Goal: Task Accomplishment & Management: Manage account settings

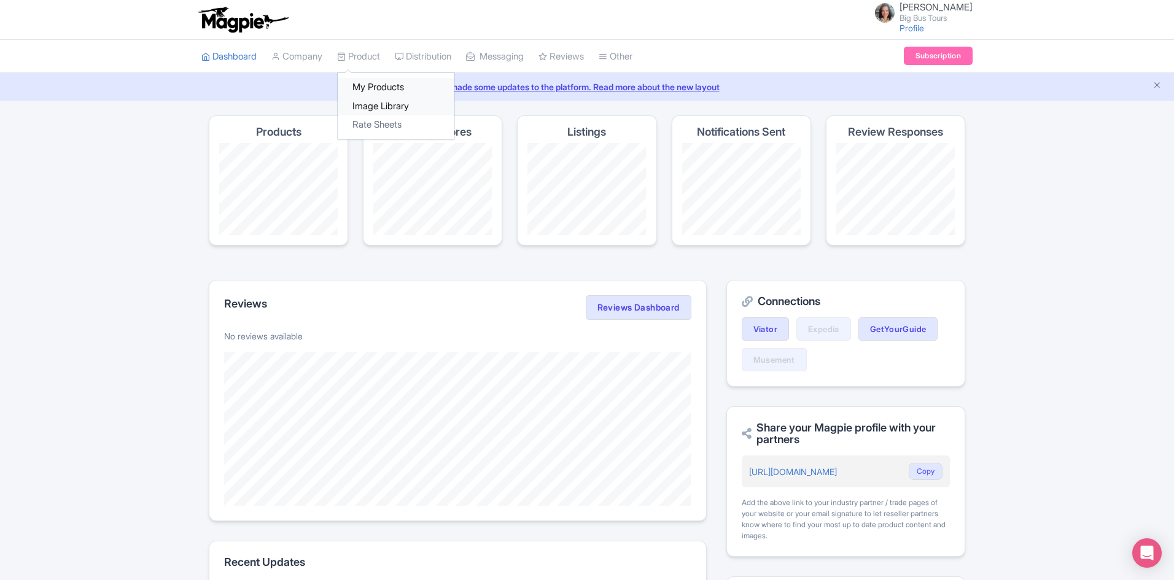
drag, startPoint x: 373, startPoint y: 87, endPoint x: 435, endPoint y: 112, distance: 67.5
click at [373, 87] on link "My Products" at bounding box center [396, 87] width 117 height 19
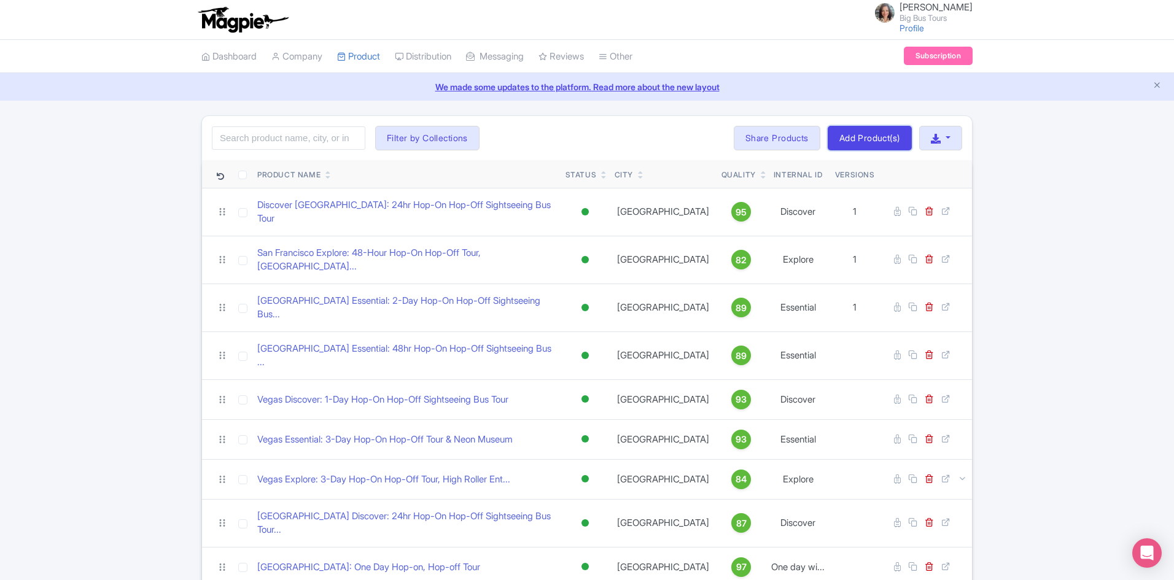
click at [869, 140] on link "Add Product(s)" at bounding box center [870, 138] width 84 height 25
click at [285, 138] on input "search" at bounding box center [288, 137] width 153 height 23
type input "dubai"
click button "Search" at bounding box center [0, 0] width 0 height 0
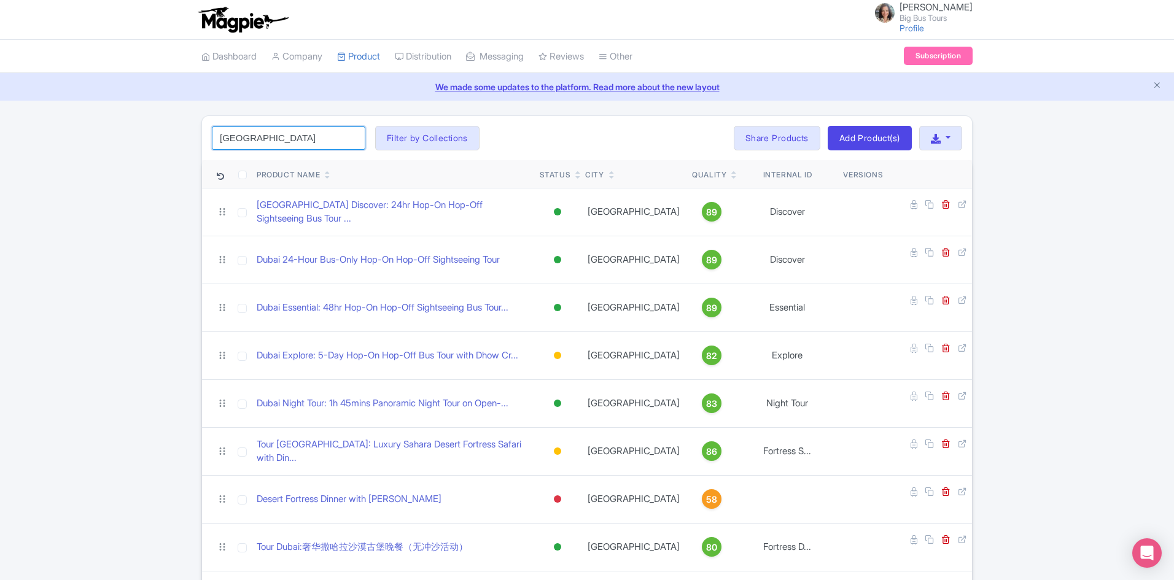
click button "Search" at bounding box center [0, 0] width 0 height 0
click at [286, 135] on input "dubai" at bounding box center [288, 137] width 153 height 23
drag, startPoint x: 598, startPoint y: 136, endPoint x: 293, endPoint y: 136, distance: 304.5
click at [597, 136] on div "dubai Search Filter by Collections Andrew Brand License Brian Combos Core Produ…" at bounding box center [587, 138] width 770 height 44
click at [258, 142] on input "[GEOGRAPHIC_DATA]" at bounding box center [288, 137] width 153 height 23
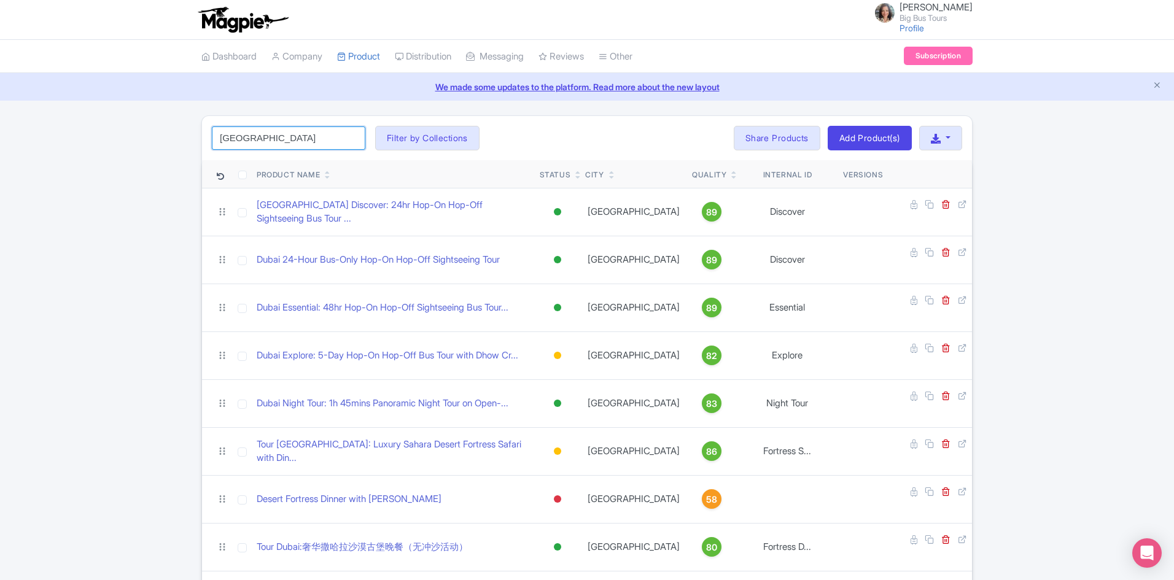
click button "Search" at bounding box center [0, 0] width 0 height 0
click at [868, 131] on link "Add Product(s)" at bounding box center [870, 138] width 84 height 25
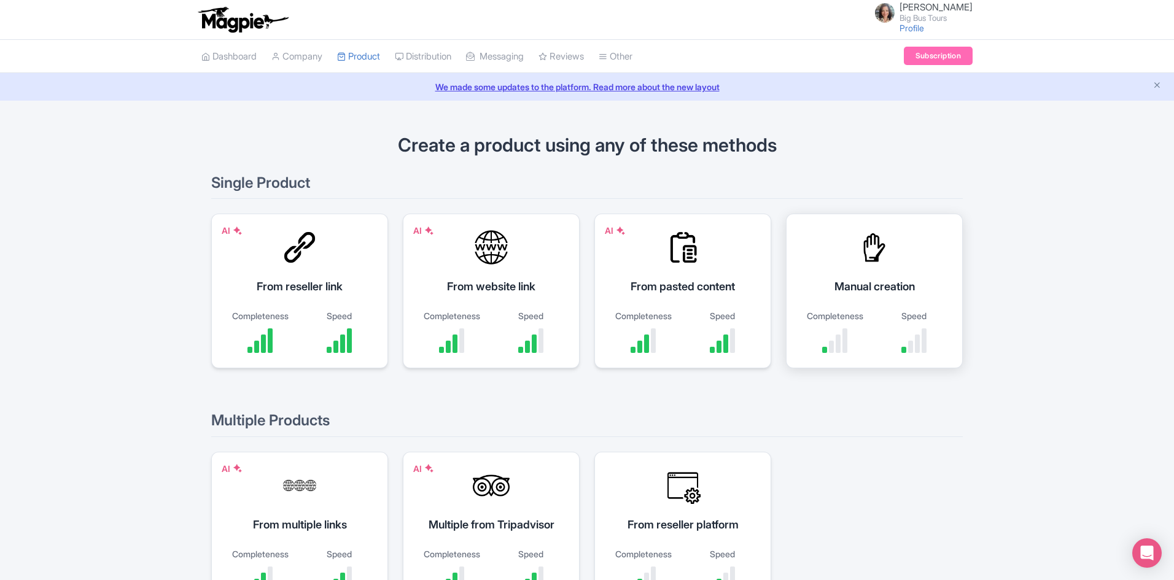
click at [887, 271] on div "Manual creation Completeness Speed" at bounding box center [874, 291] width 177 height 155
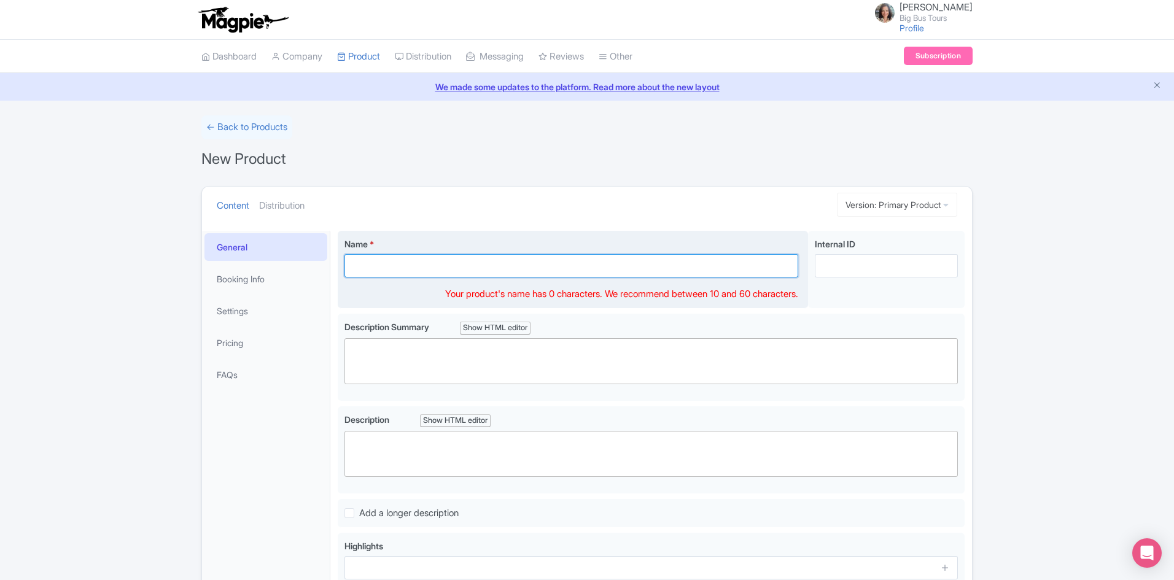
click at [462, 265] on input "Name *" at bounding box center [571, 265] width 454 height 23
paste input "Dubai 24hrs Bus Only"
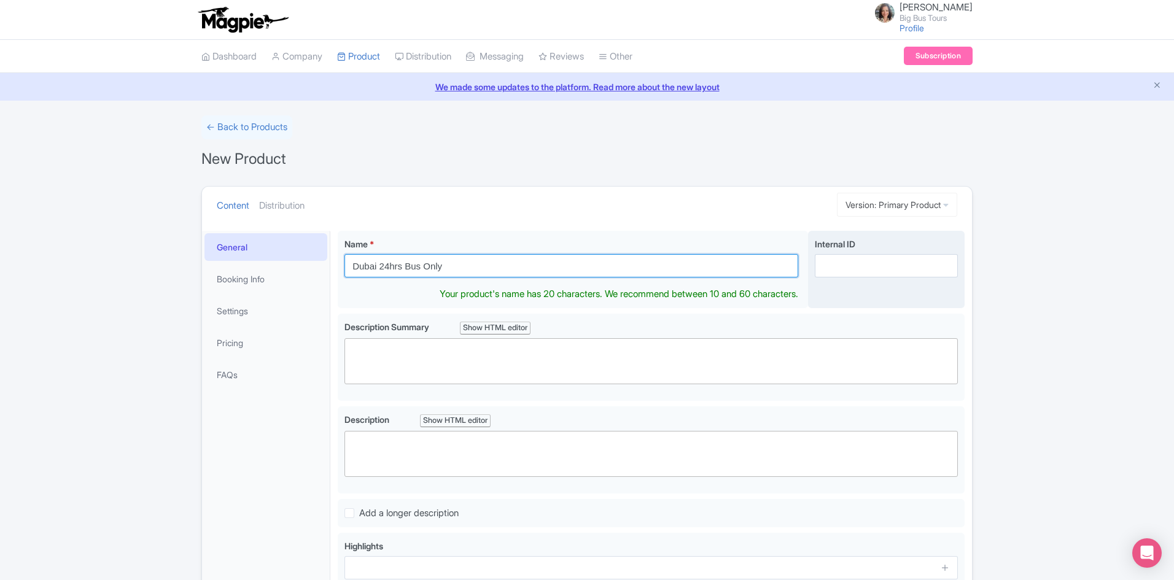
type input "Dubai 24hrs Bus Only"
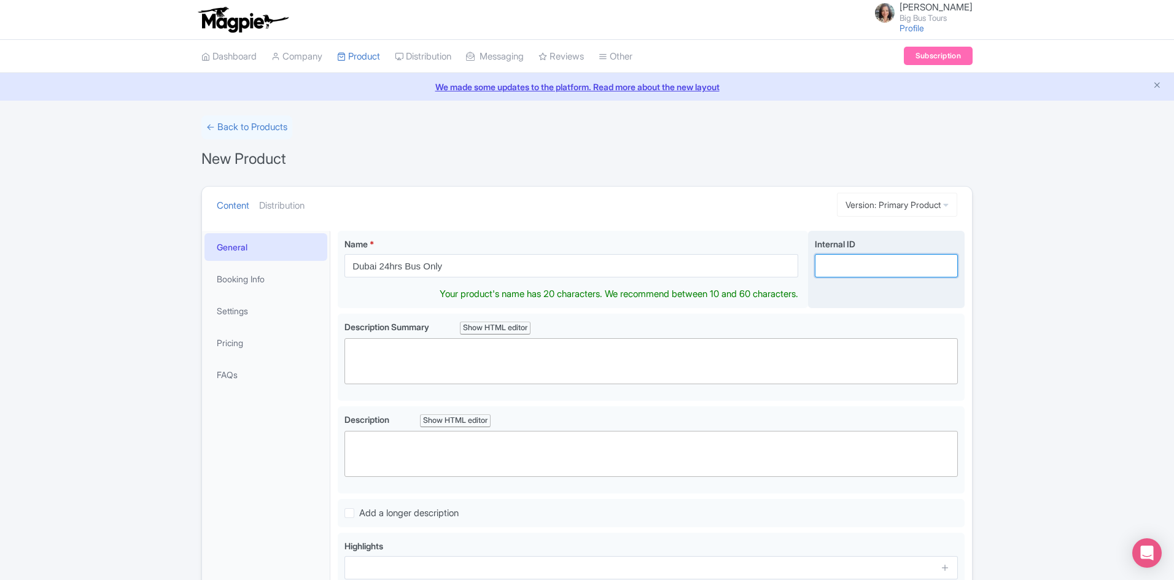
click at [909, 264] on input "Internal ID" at bounding box center [886, 265] width 143 height 23
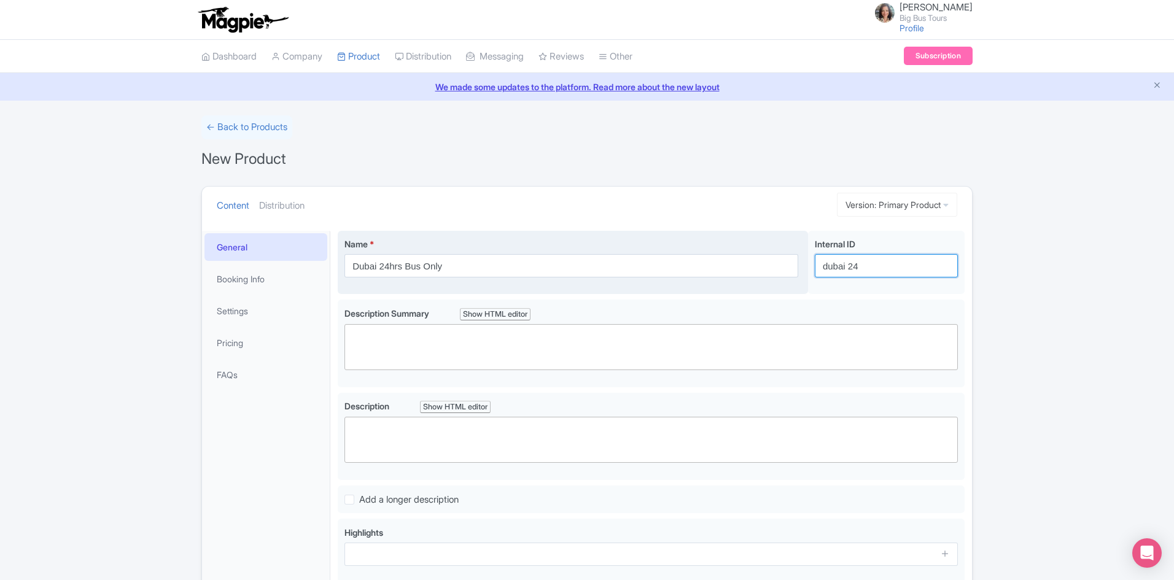
drag, startPoint x: 827, startPoint y: 265, endPoint x: 773, endPoint y: 266, distance: 53.4
click at [797, 265] on div "Name * Dubai 24hrs Bus Only Your product's name has 20 characters. We recommend…" at bounding box center [651, 265] width 627 height 69
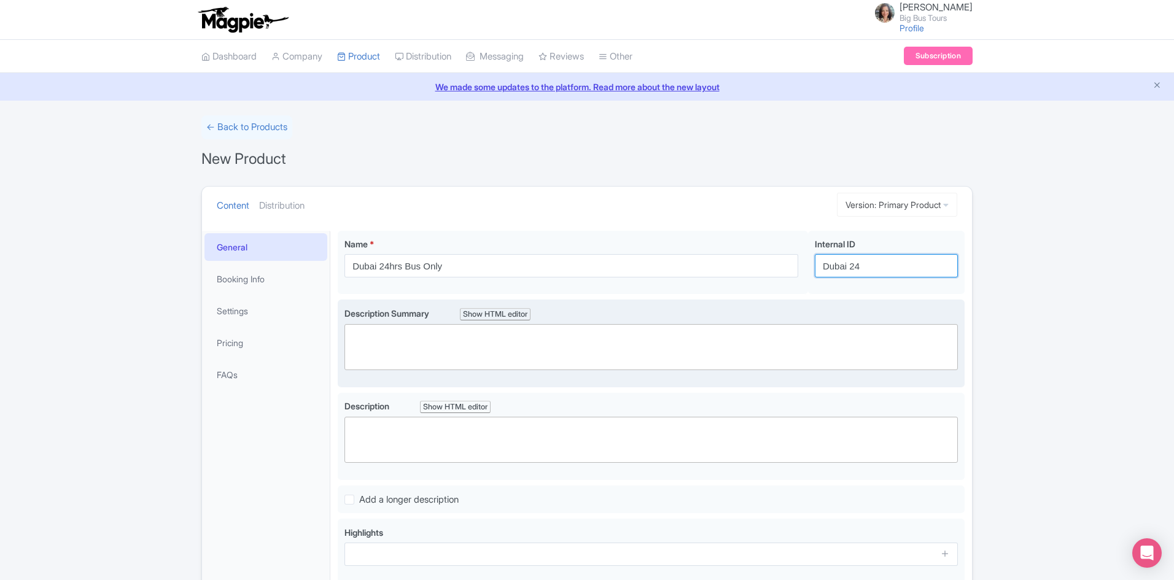
type input "Dubai 24"
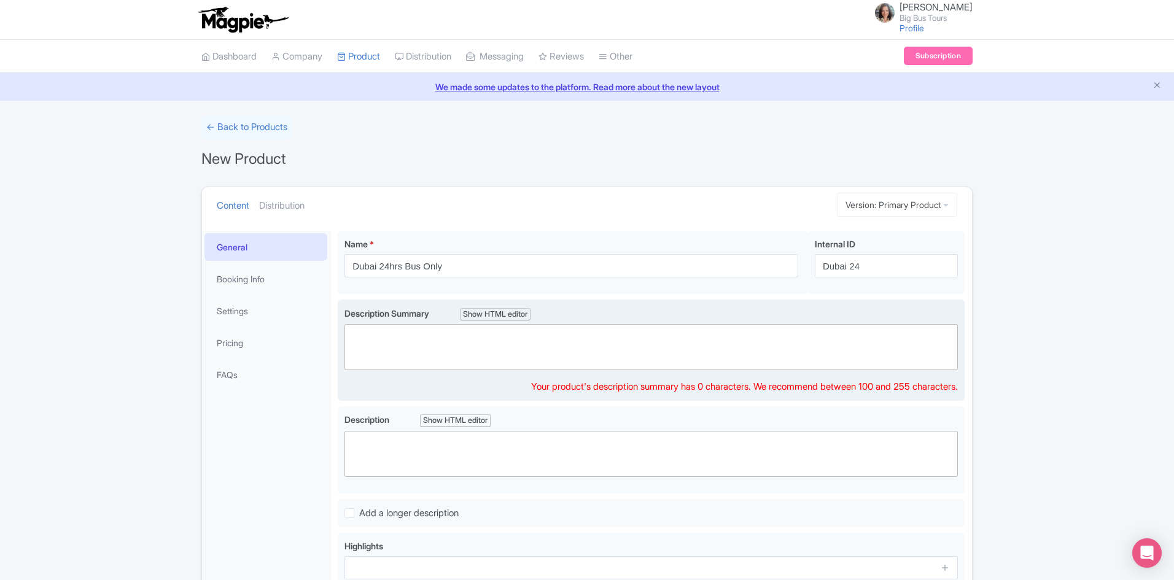
click at [517, 349] on trix-editor at bounding box center [650, 347] width 613 height 46
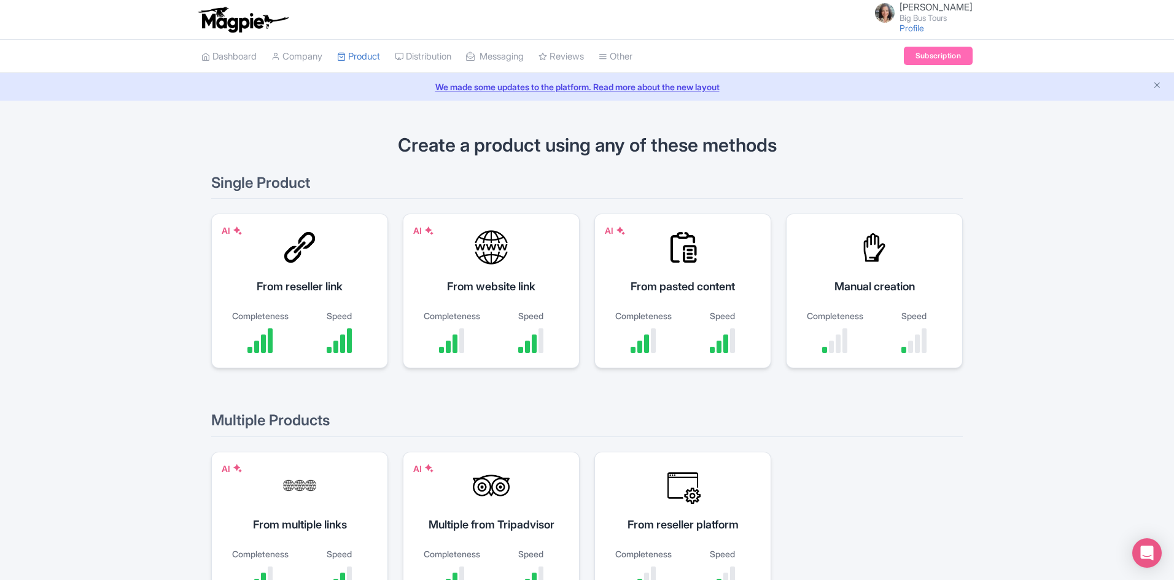
drag, startPoint x: 712, startPoint y: 284, endPoint x: 870, endPoint y: 307, distance: 159.5
click at [712, 284] on div "From pasted content" at bounding box center [683, 286] width 146 height 17
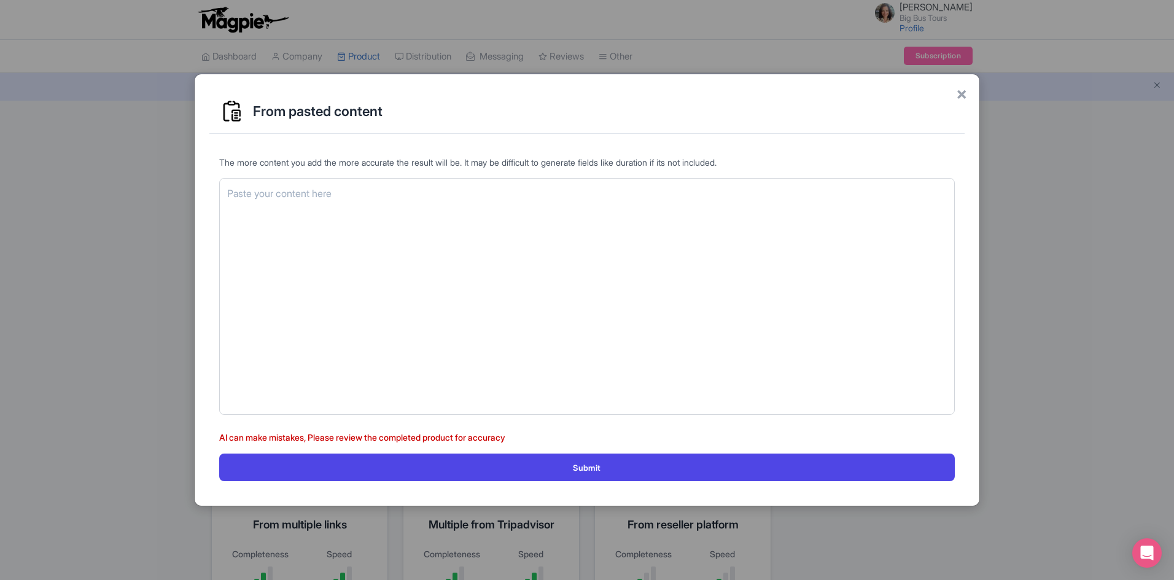
click at [964, 92] on span "×" at bounding box center [961, 93] width 11 height 26
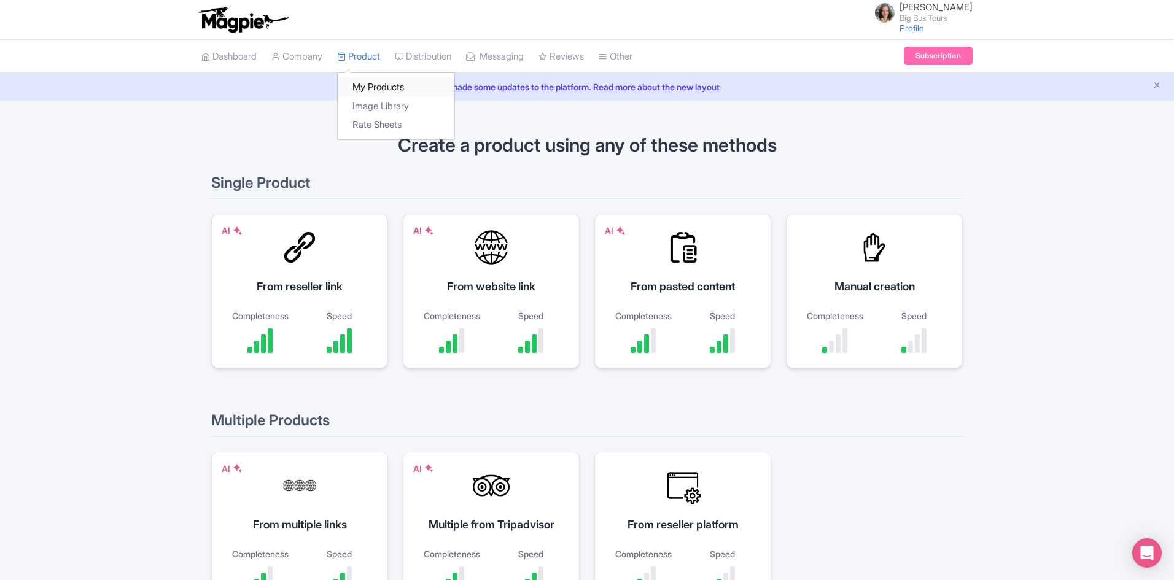
click at [372, 83] on link "My Products" at bounding box center [396, 87] width 117 height 19
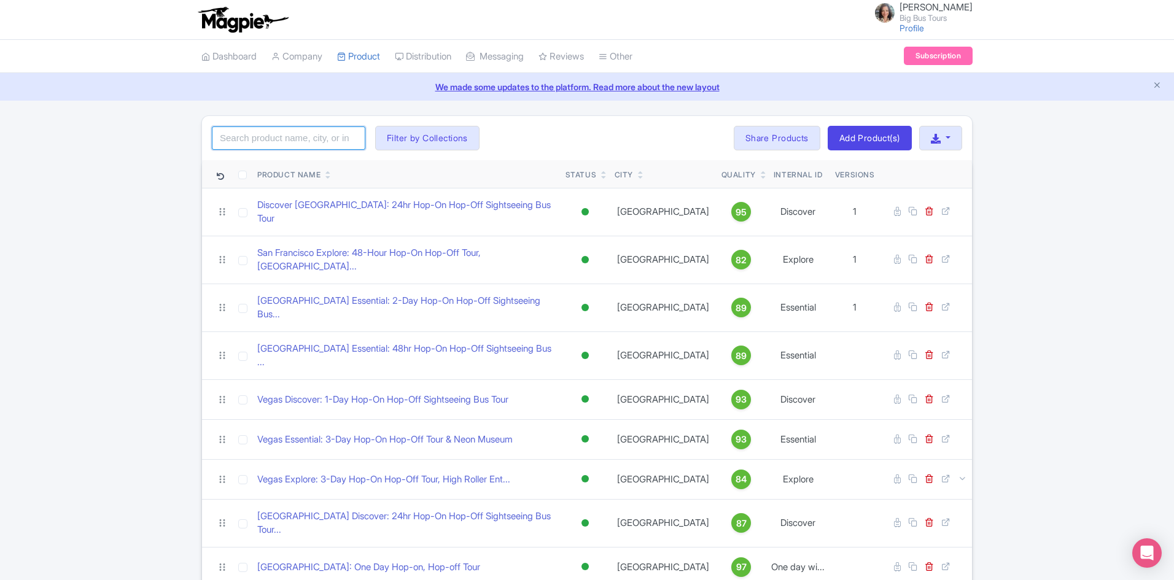
click at [301, 133] on input "search" at bounding box center [288, 137] width 153 height 23
click button "Search" at bounding box center [0, 0] width 0 height 0
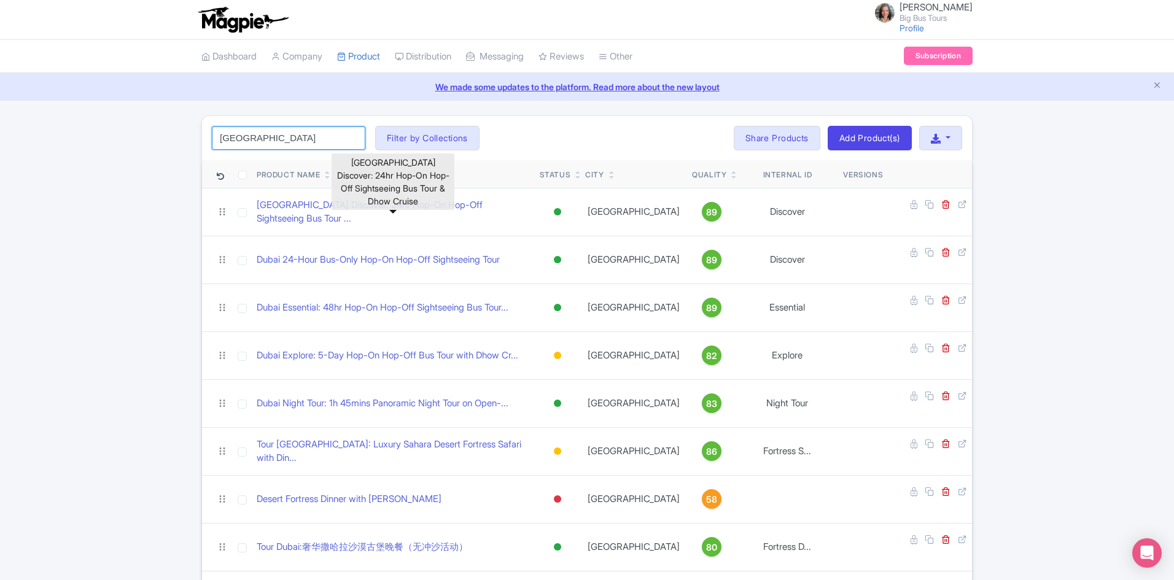
type input "Dubai"
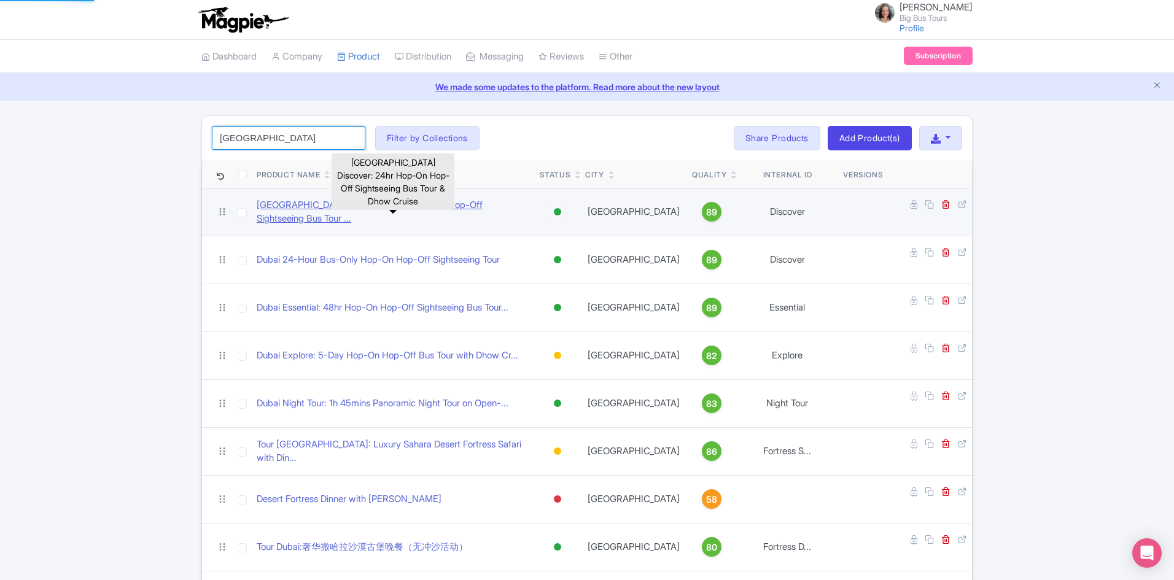
click button "Search" at bounding box center [0, 0] width 0 height 0
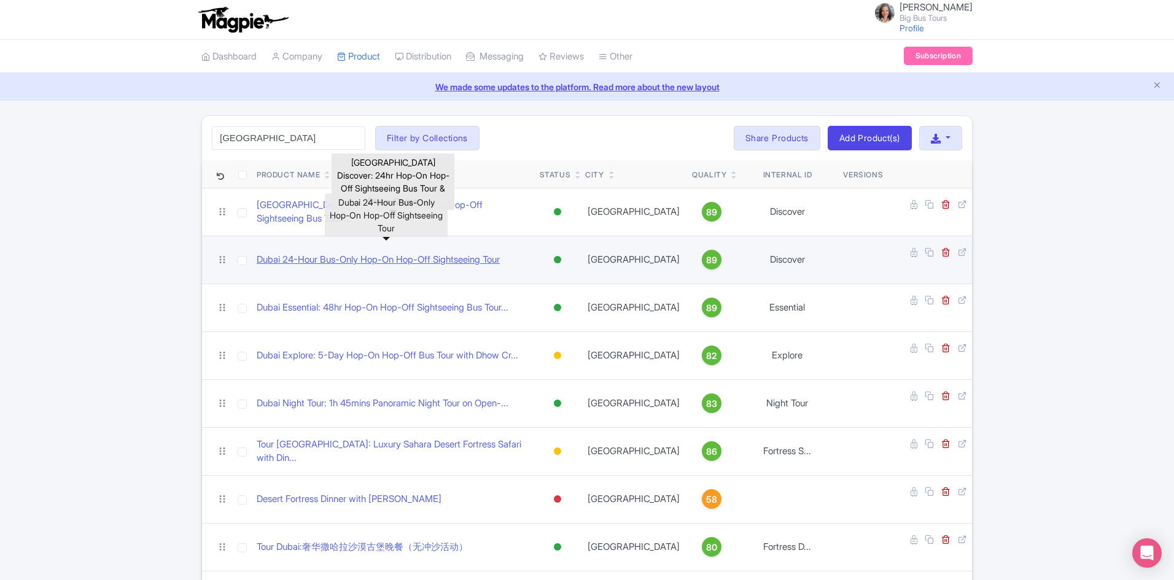
click at [424, 253] on link "Dubai 24-Hour Bus-Only Hop-On Hop-Off Sightseeing Tour" at bounding box center [378, 260] width 243 height 14
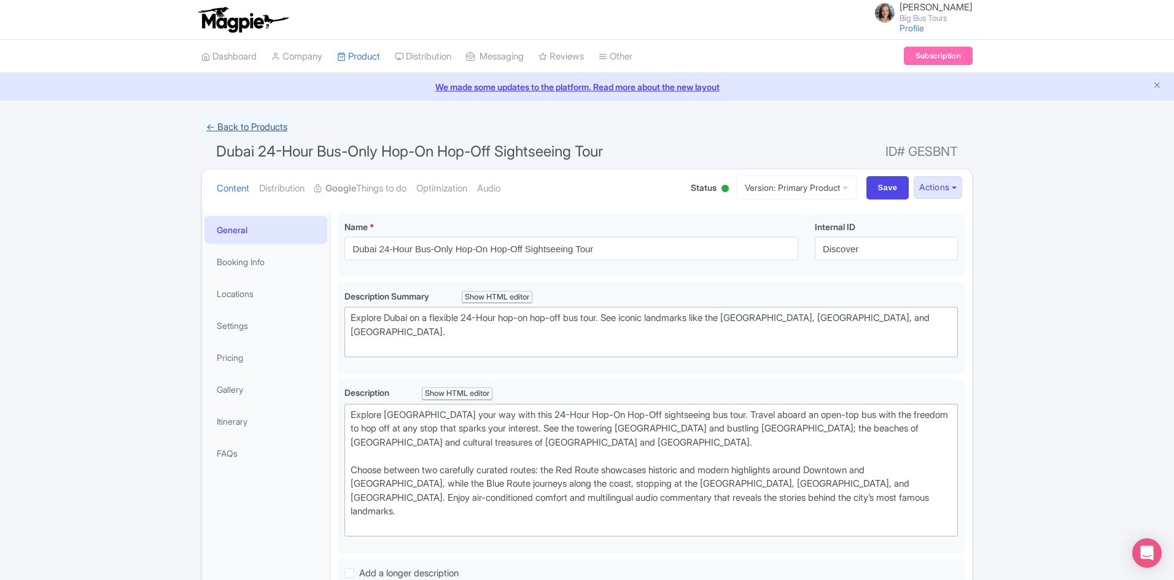
click at [236, 122] on link "← Back to Products" at bounding box center [246, 127] width 91 height 24
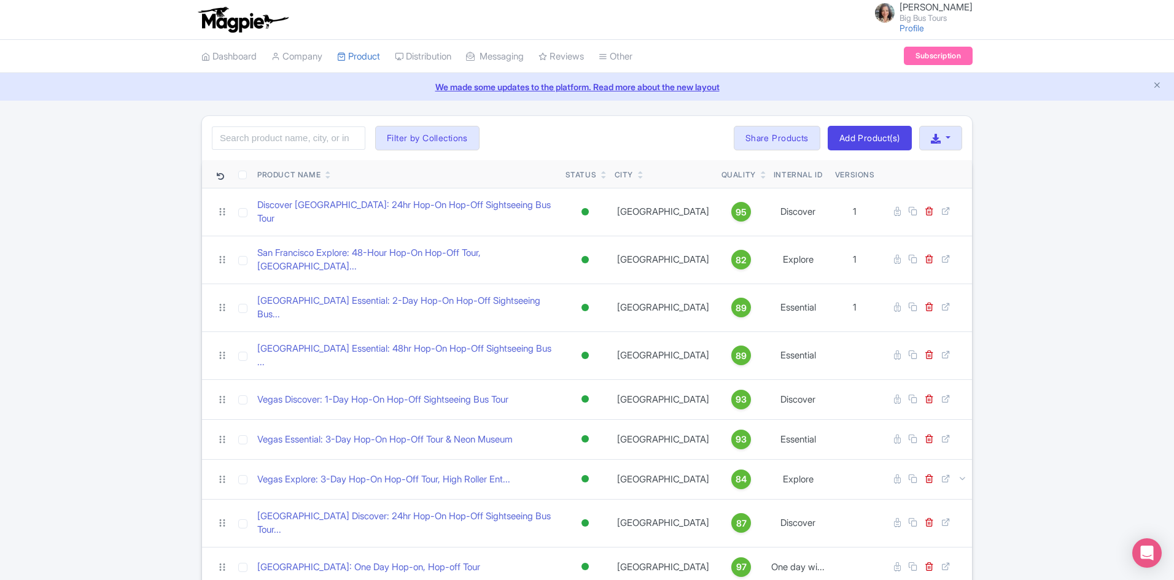
click at [229, 22] on img at bounding box center [242, 19] width 95 height 27
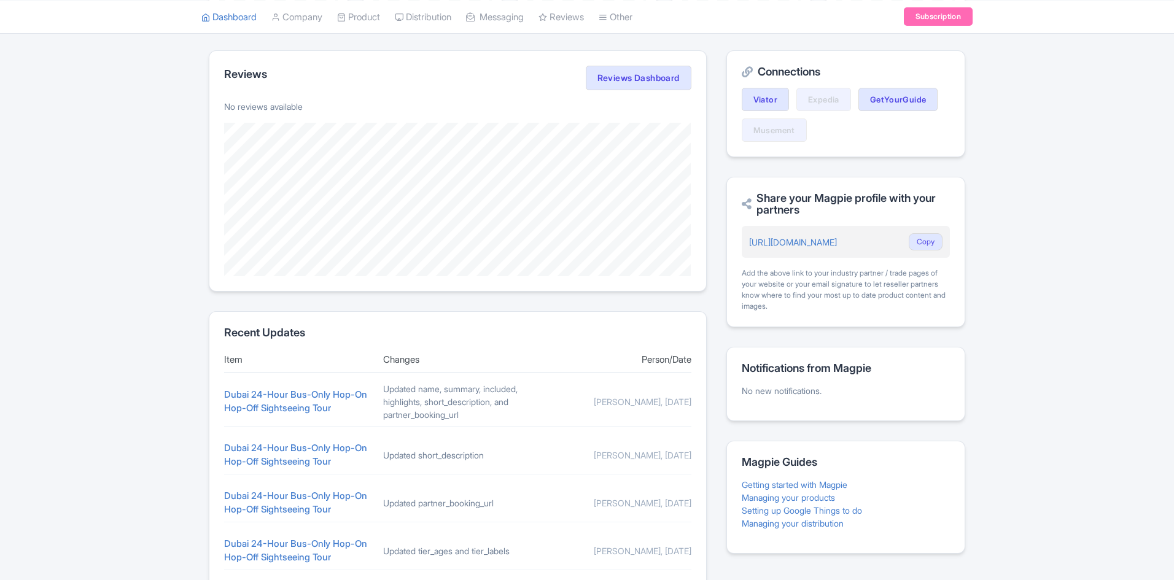
scroll to position [378, 0]
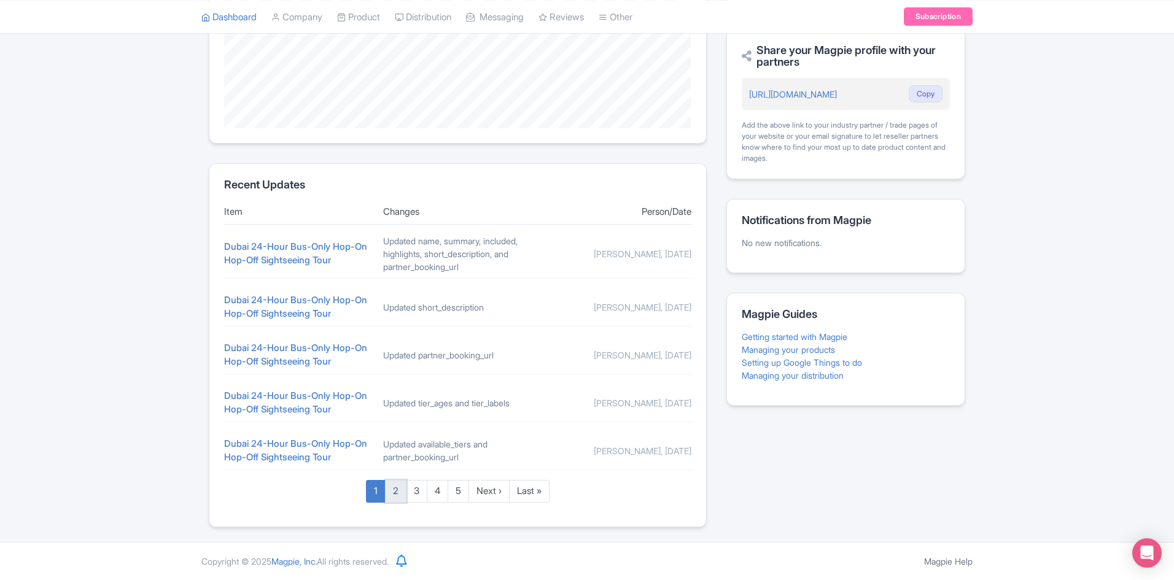
click at [397, 485] on link "2" at bounding box center [395, 491] width 21 height 23
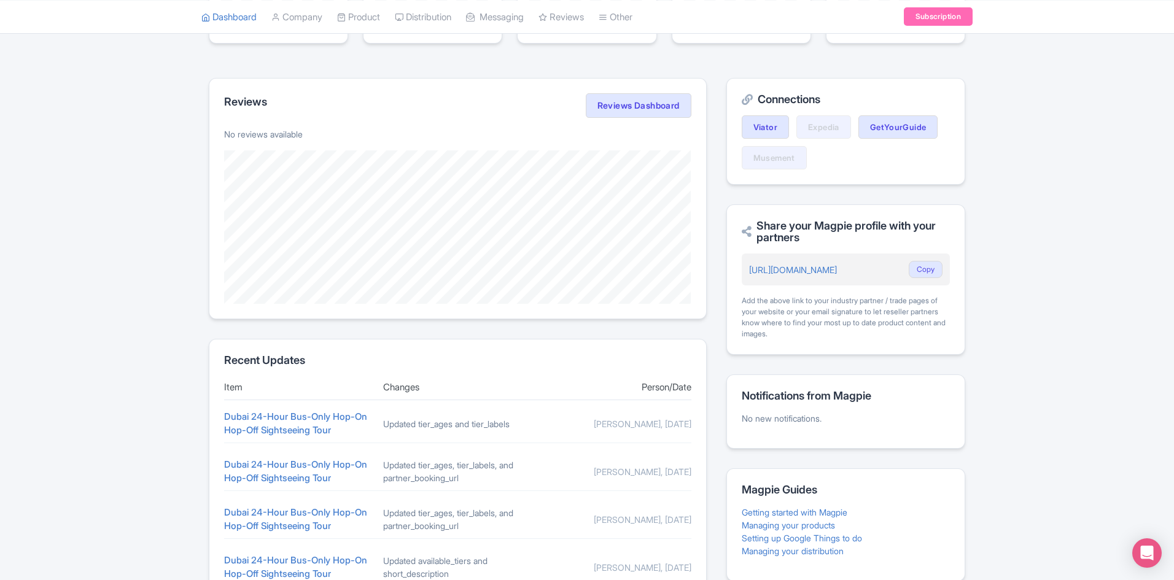
scroll to position [366, 0]
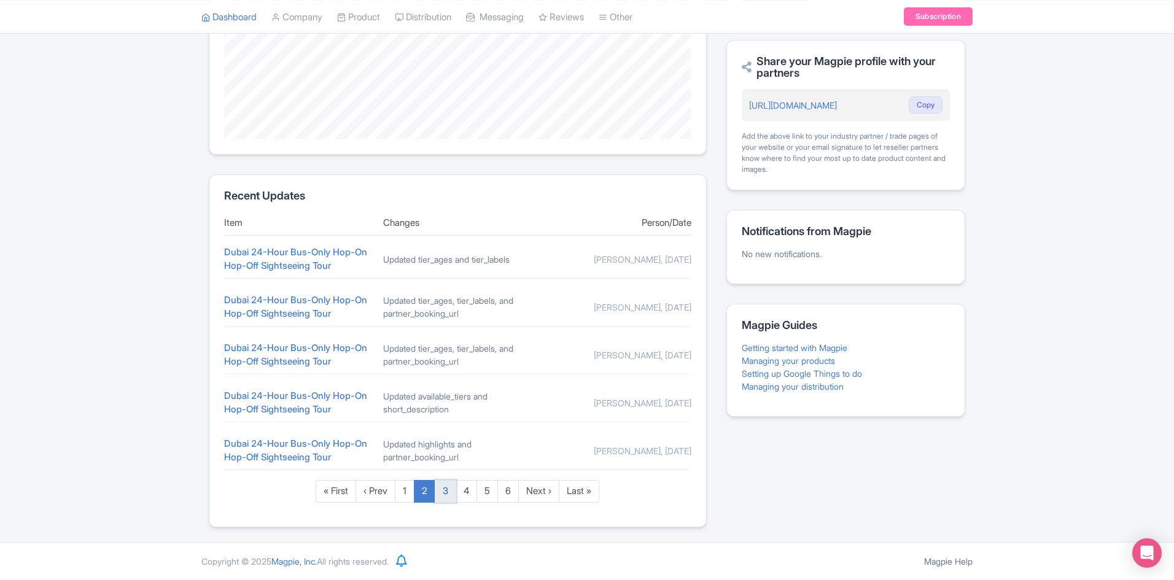
click at [446, 494] on link "3" at bounding box center [445, 491] width 21 height 23
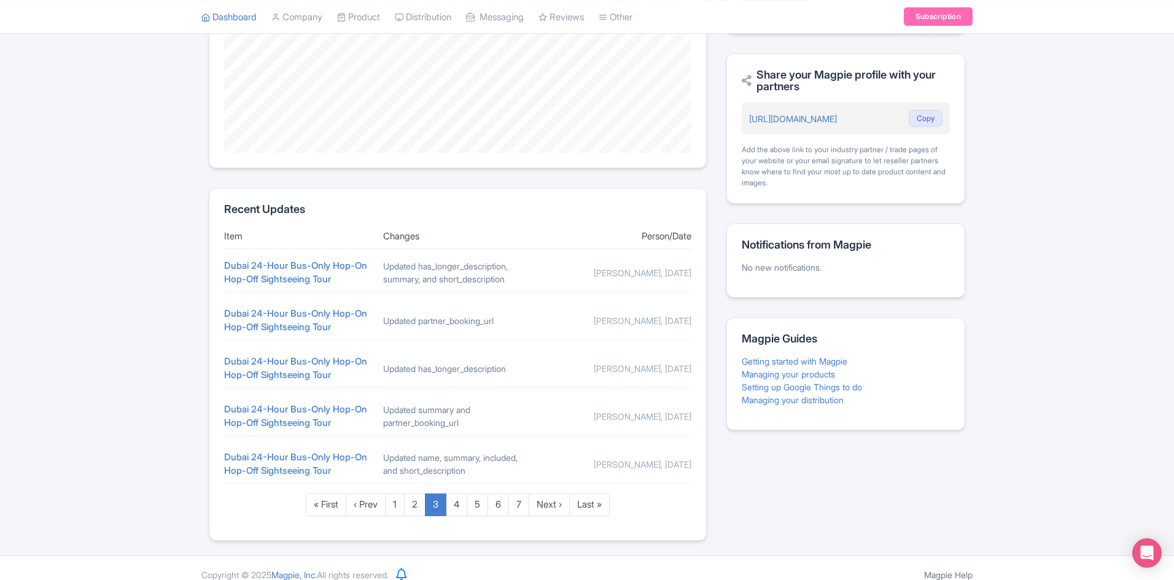
scroll to position [366, 0]
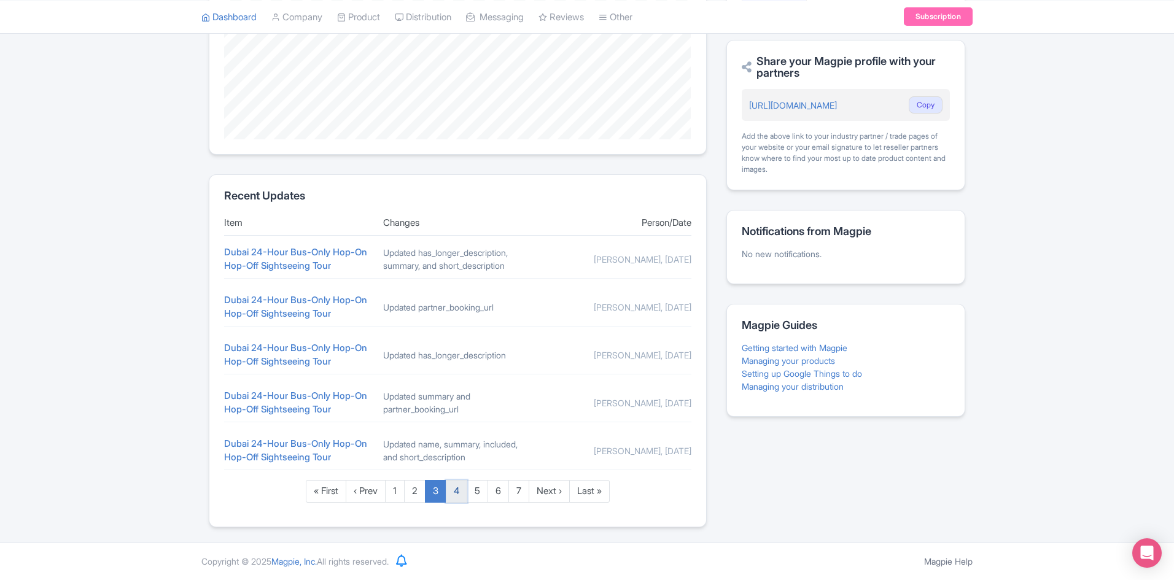
click at [457, 495] on link "4" at bounding box center [456, 491] width 21 height 23
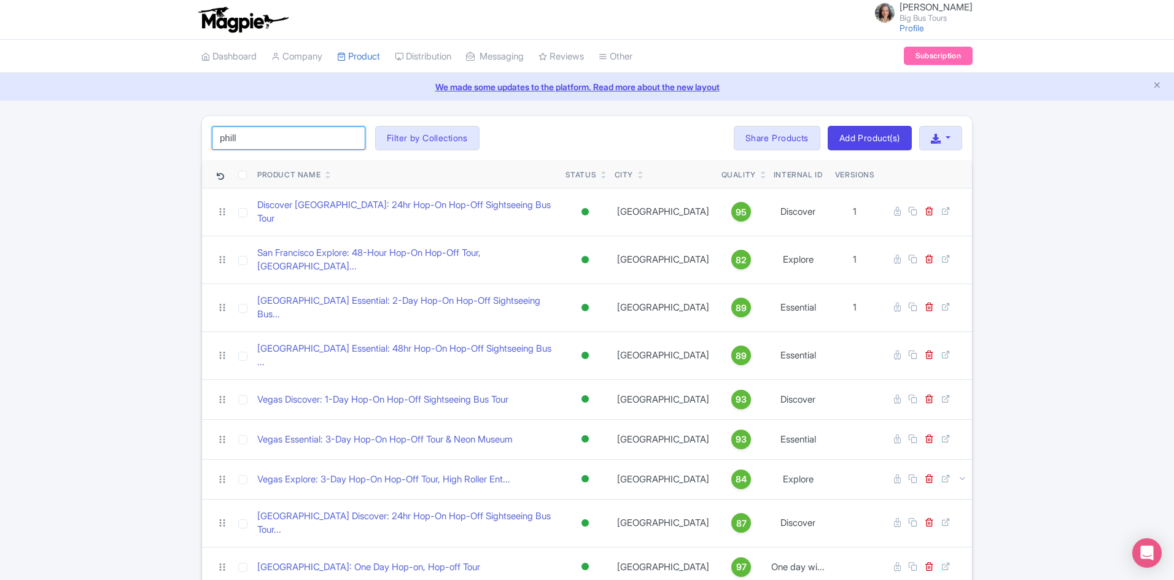
drag, startPoint x: 257, startPoint y: 139, endPoint x: 168, endPoint y: 138, distance: 89.0
click button "Search" at bounding box center [0, 0] width 0 height 0
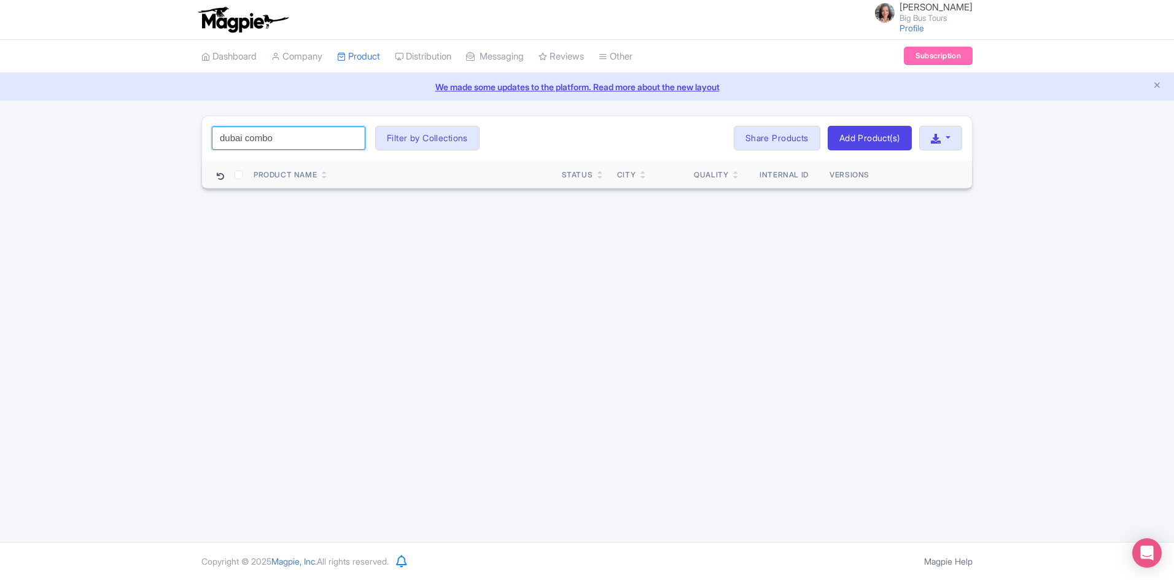
drag, startPoint x: 284, startPoint y: 139, endPoint x: 196, endPoint y: 138, distance: 87.8
click at [196, 138] on div "dubai combo Search Filter by Collections Andrew Brand License Brian Combos Core…" at bounding box center [587, 152] width 786 height 74
type input "dubai"
click button "Search" at bounding box center [0, 0] width 0 height 0
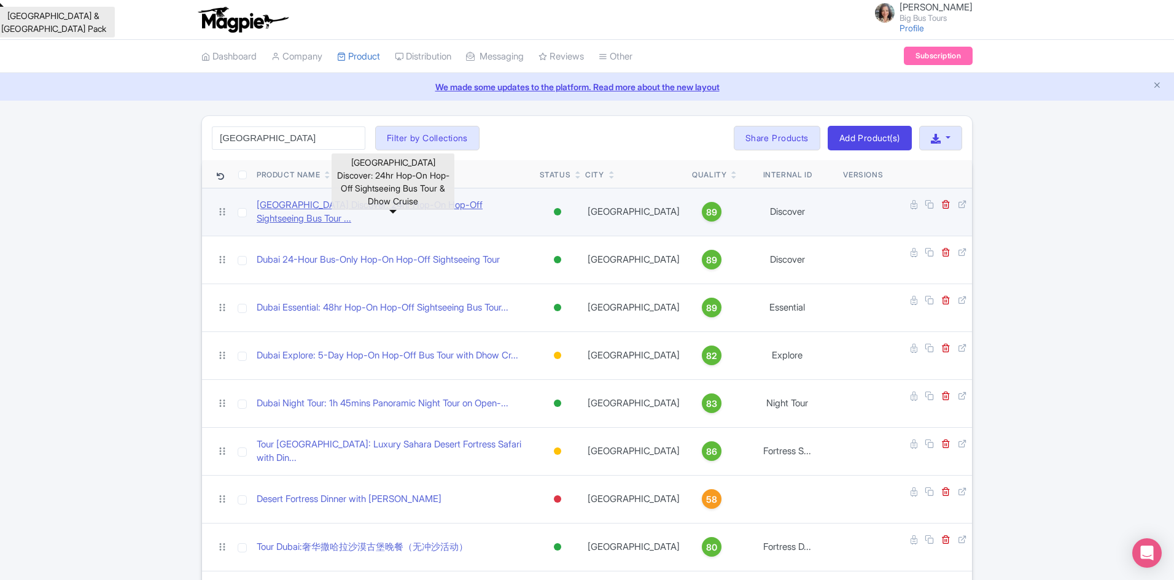
click at [451, 209] on link "Dubai Discover: 24hr Hop-On Hop-Off Sightseeing Bus Tour ..." at bounding box center [393, 212] width 273 height 28
